Goal: Task Accomplishment & Management: Manage account settings

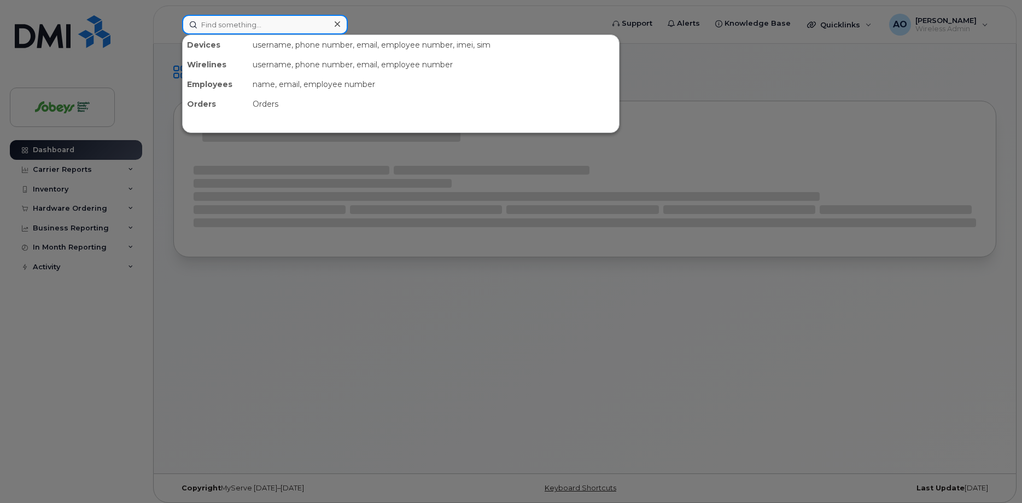
click at [236, 28] on input at bounding box center [265, 25] width 166 height 20
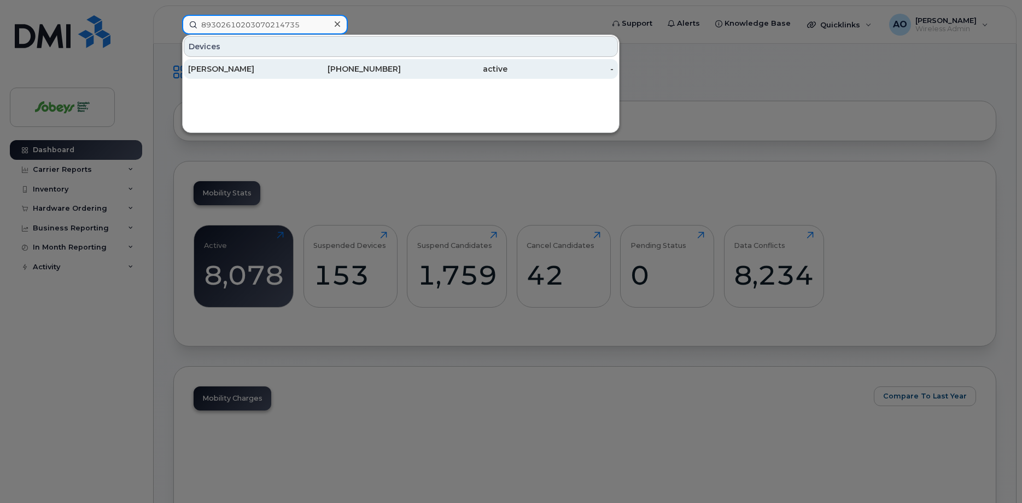
type input "89302610203070214735"
click at [218, 75] on div "[PERSON_NAME]" at bounding box center [241, 69] width 107 height 20
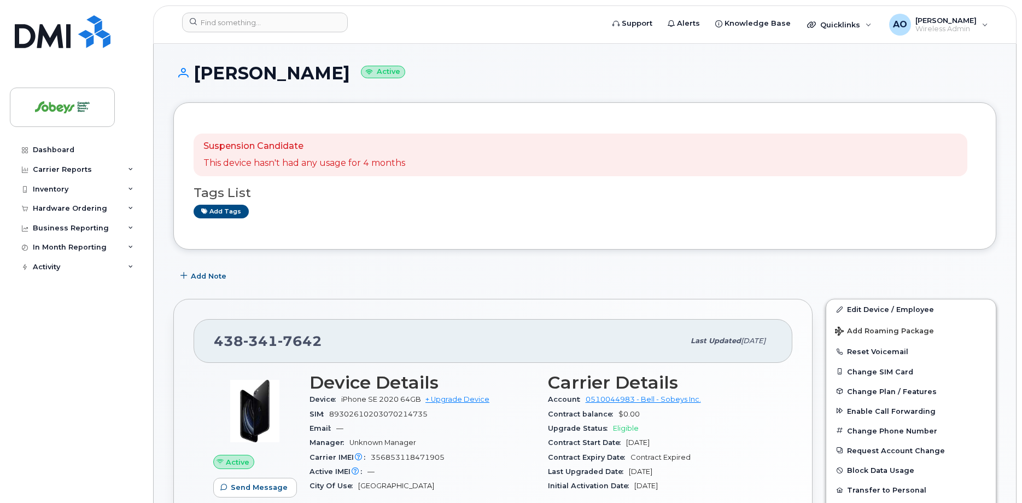
scroll to position [112, 0]
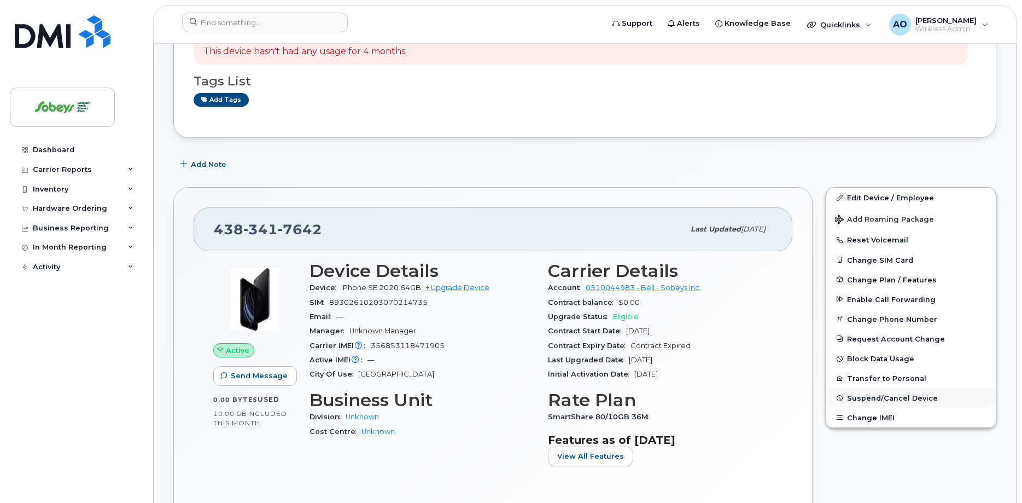
click at [880, 399] on span "Suspend/Cancel Device" at bounding box center [892, 398] width 91 height 8
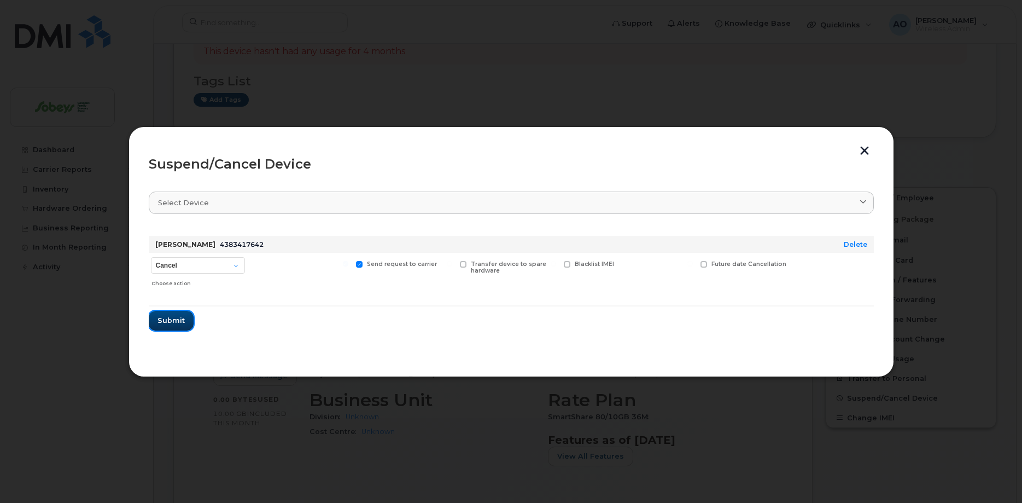
click at [183, 322] on span "Submit" at bounding box center [171, 320] width 27 height 10
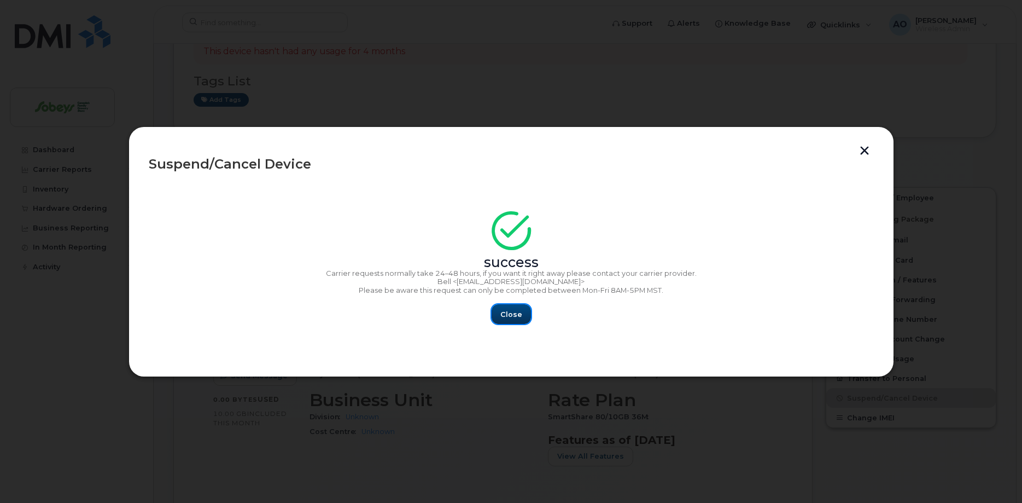
click at [514, 318] on span "Close" at bounding box center [512, 314] width 22 height 10
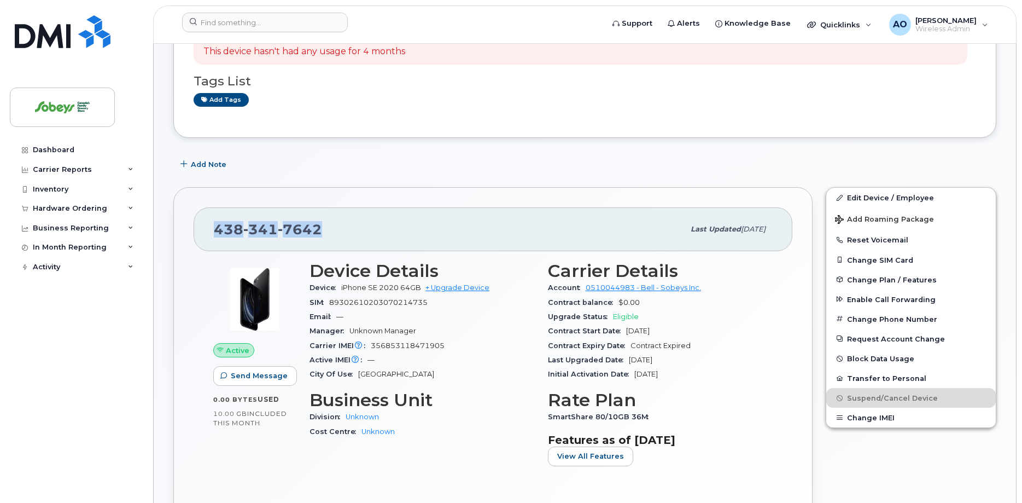
drag, startPoint x: 345, startPoint y: 237, endPoint x: 227, endPoint y: 230, distance: 118.4
click at [217, 228] on div "[PHONE_NUMBER]" at bounding box center [449, 229] width 470 height 23
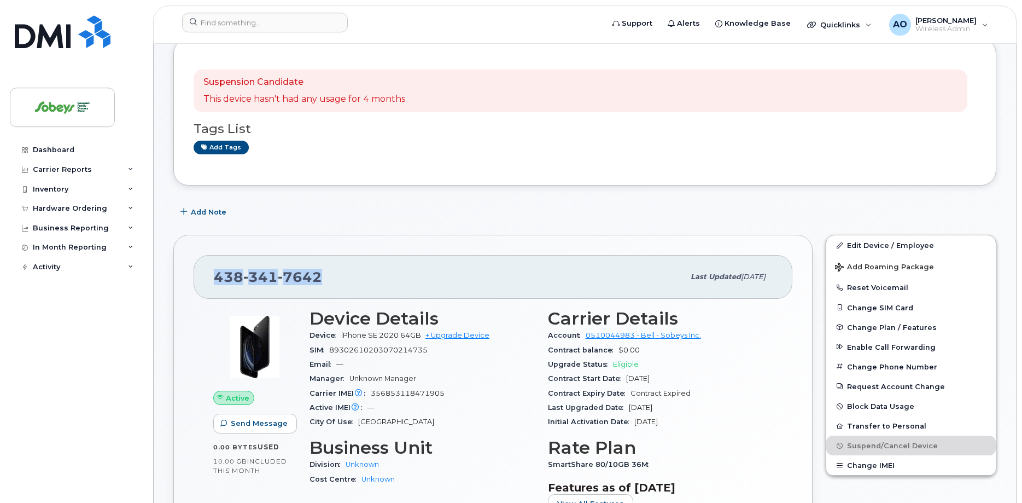
scroll to position [0, 0]
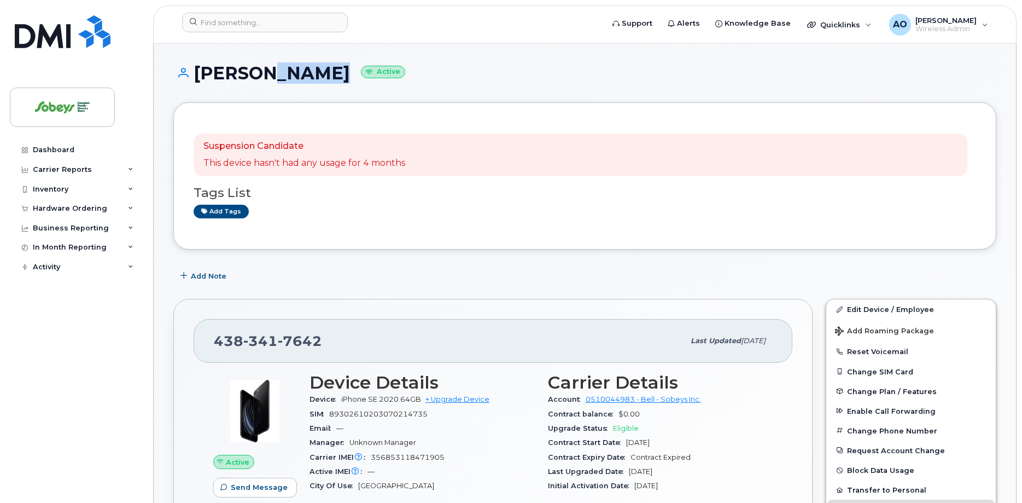
drag, startPoint x: 304, startPoint y: 77, endPoint x: 249, endPoint y: 71, distance: 55.0
click at [249, 71] on h1 "[PERSON_NAME] Active" at bounding box center [584, 72] width 823 height 19
copy h1 "[PERSON_NAME]"
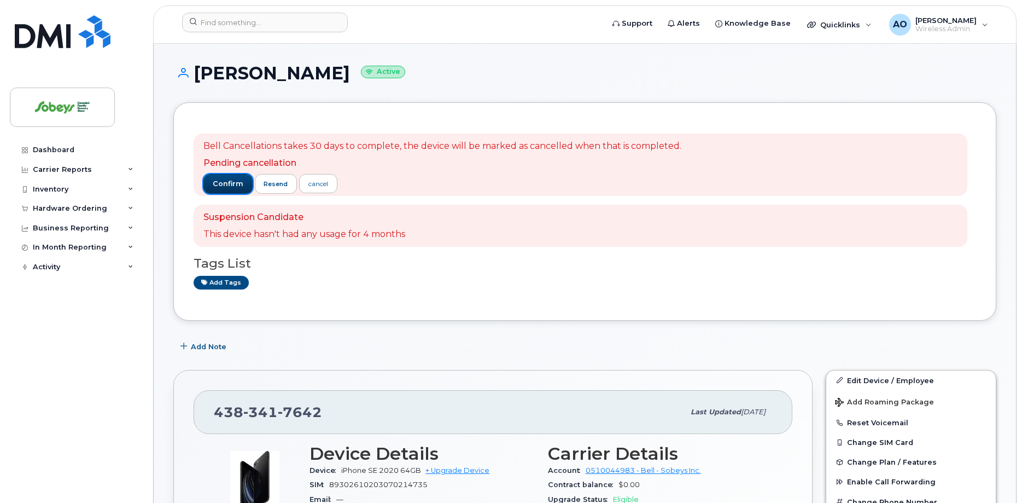
drag, startPoint x: 220, startPoint y: 187, endPoint x: 398, endPoint y: 110, distance: 193.9
click at [220, 186] on span "confirm" at bounding box center [228, 184] width 31 height 10
